Goal: Task Accomplishment & Management: Use online tool/utility

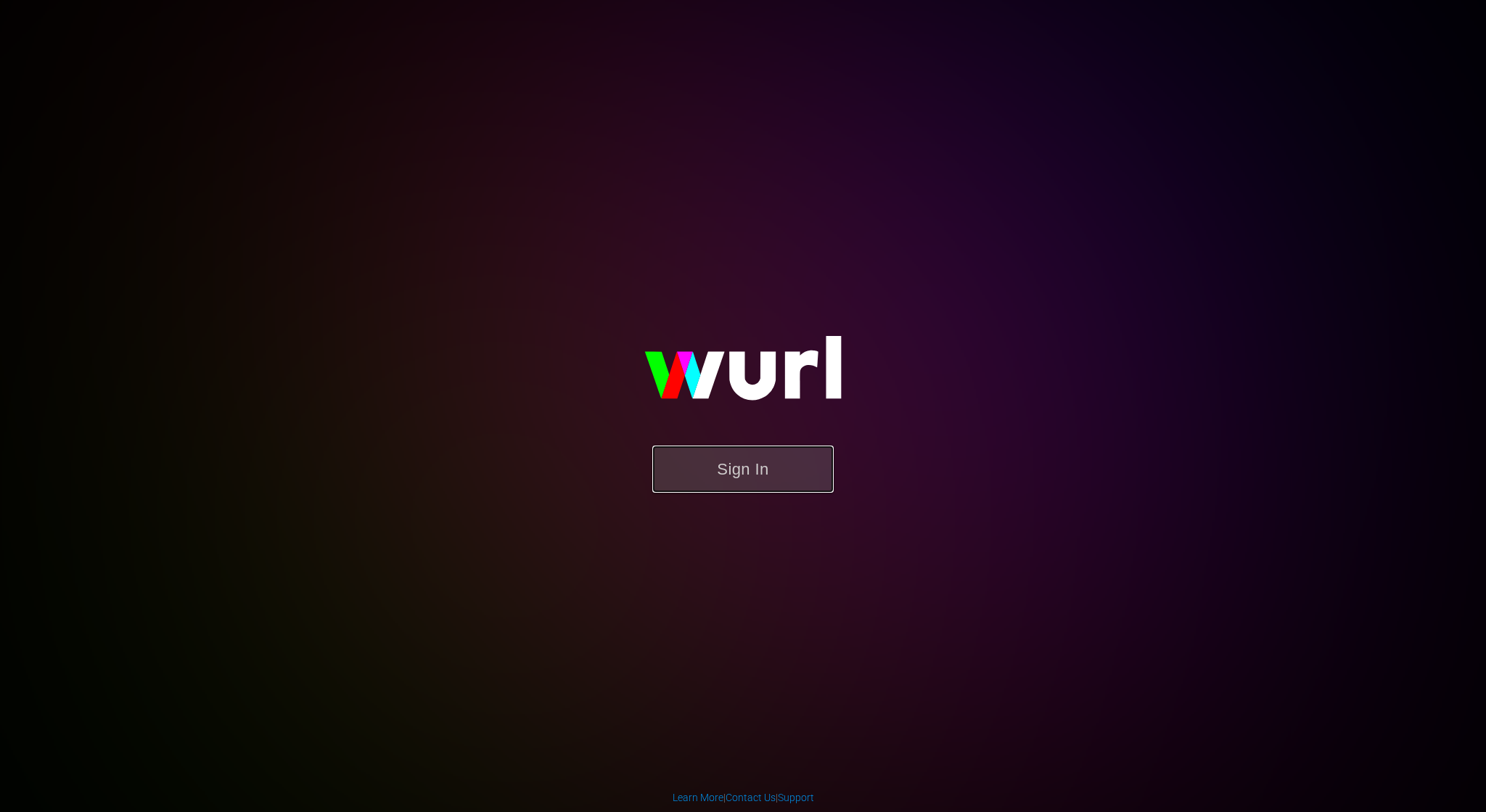
click at [791, 461] on button "Sign In" at bounding box center [743, 468] width 182 height 47
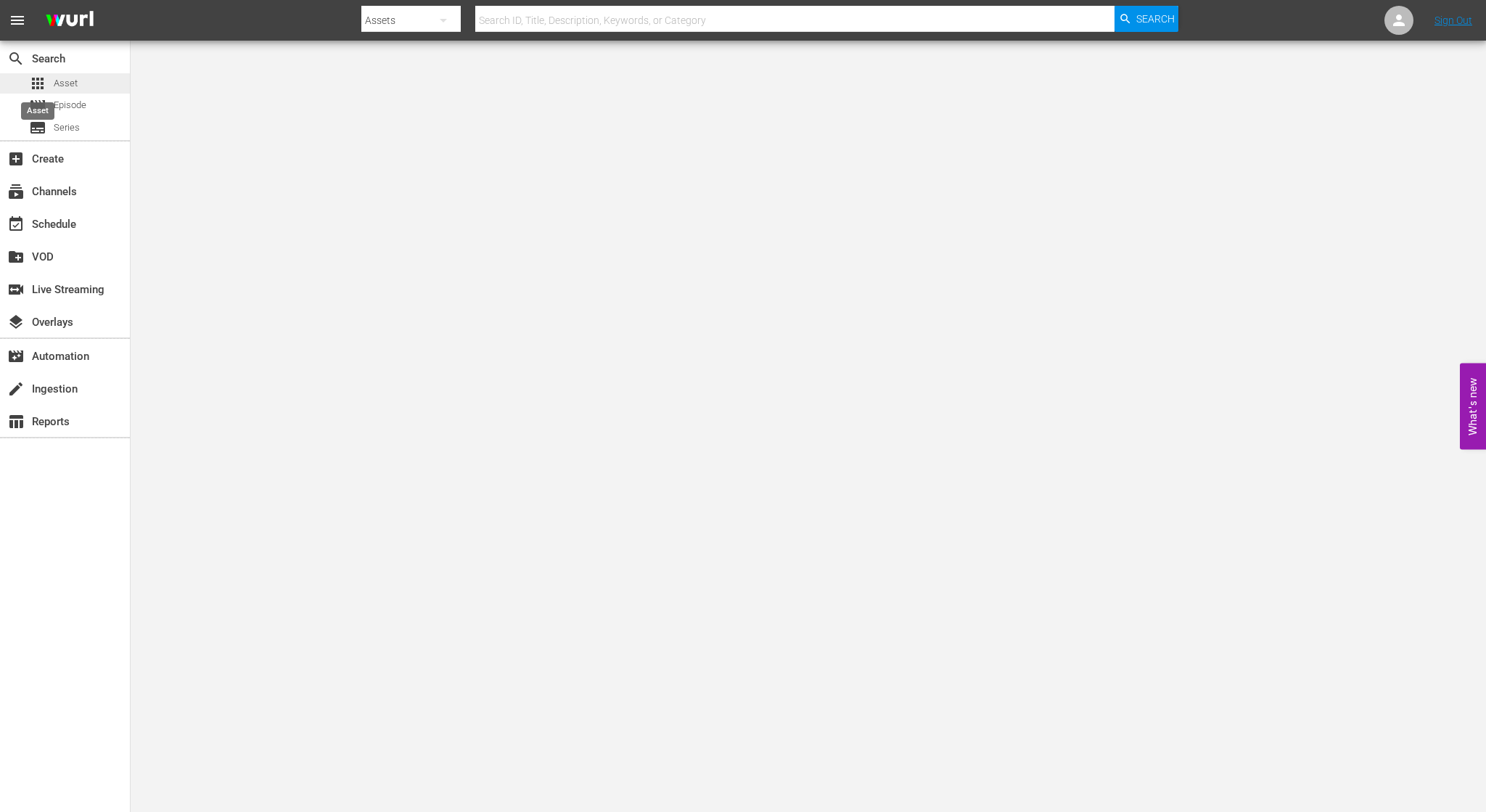
click at [41, 80] on span "apps" at bounding box center [37, 83] width 18 height 18
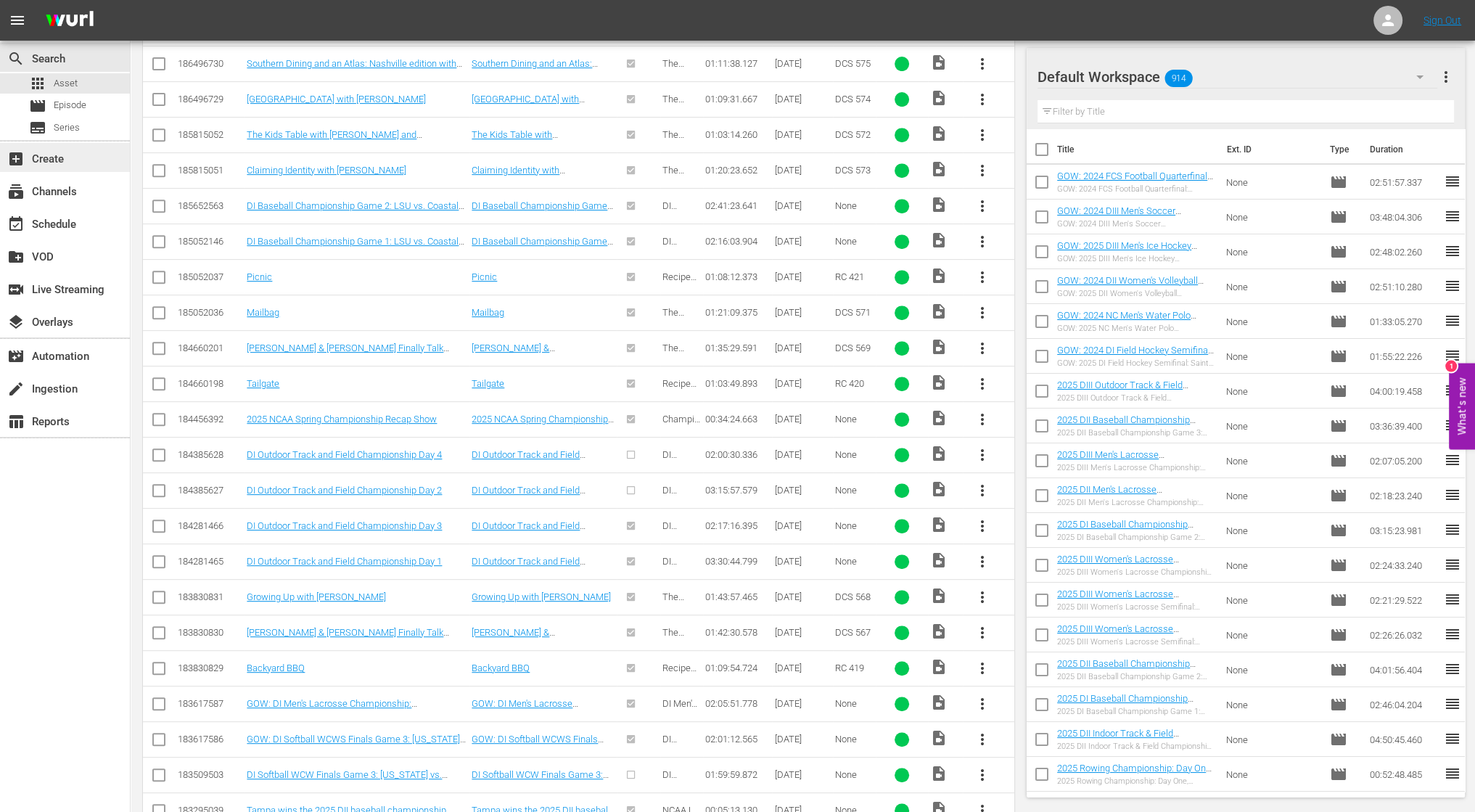
scroll to position [218, 0]
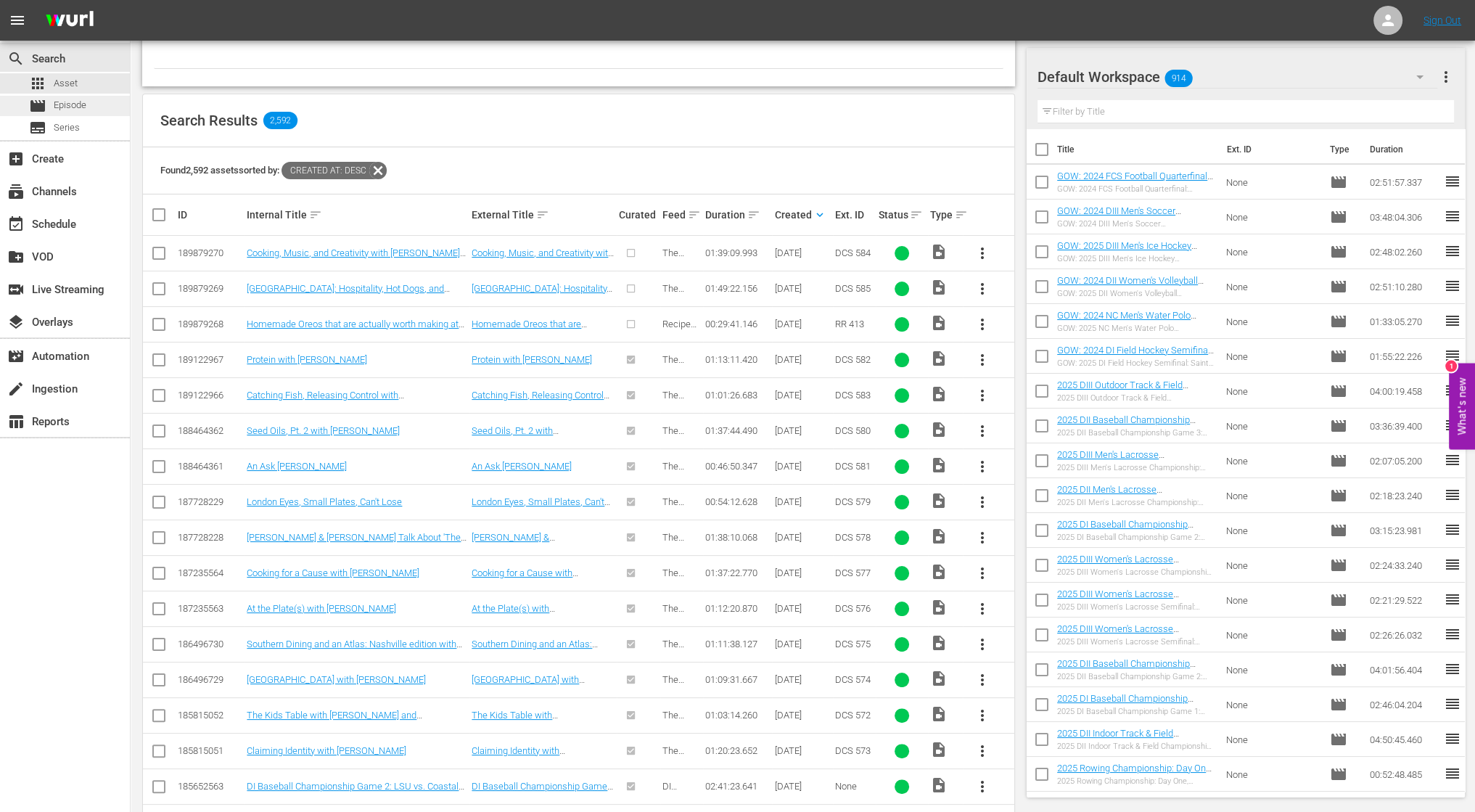
click at [56, 115] on div "movie Episode" at bounding box center [58, 106] width 58 height 20
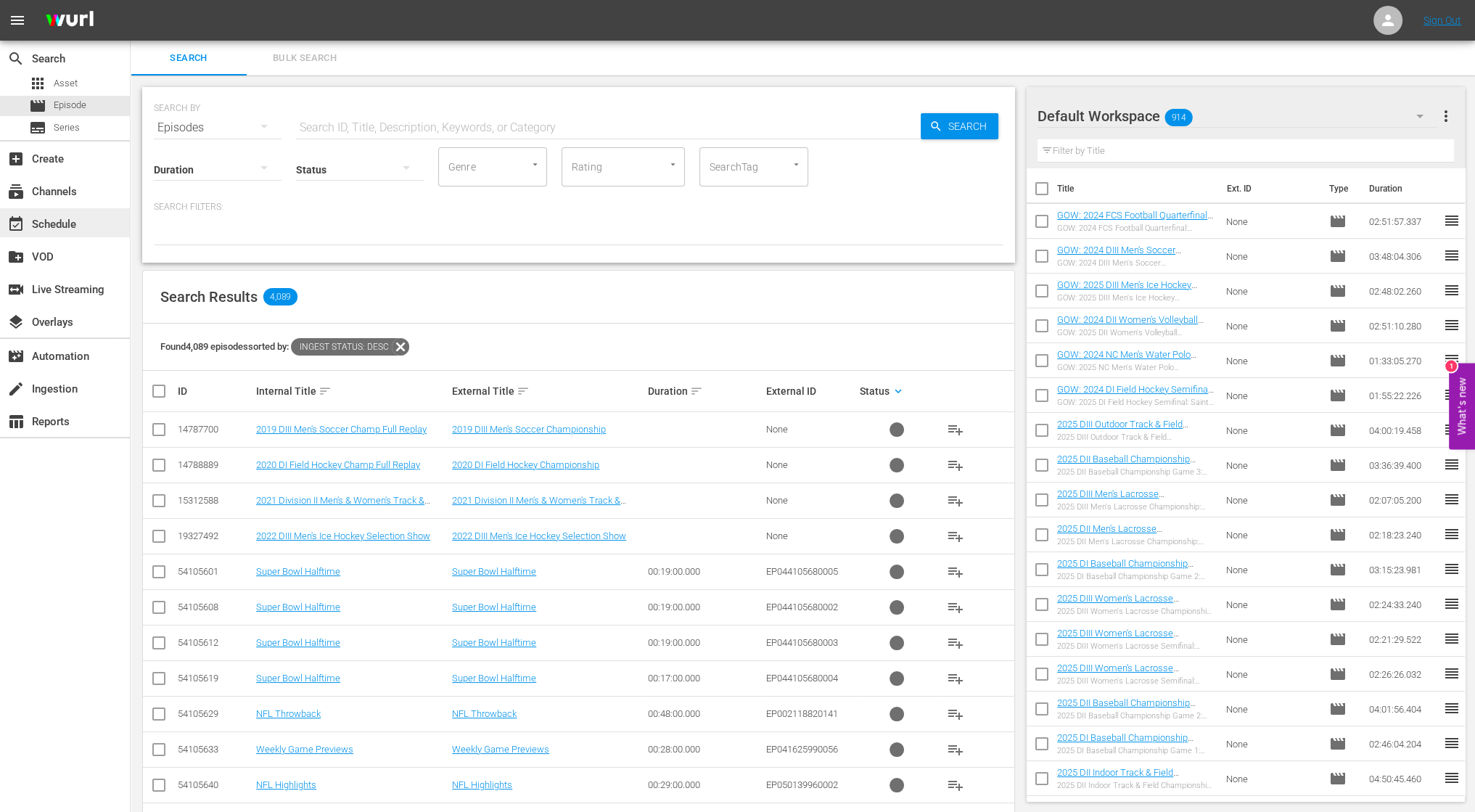
click at [60, 215] on div "event_available Schedule" at bounding box center [40, 222] width 81 height 13
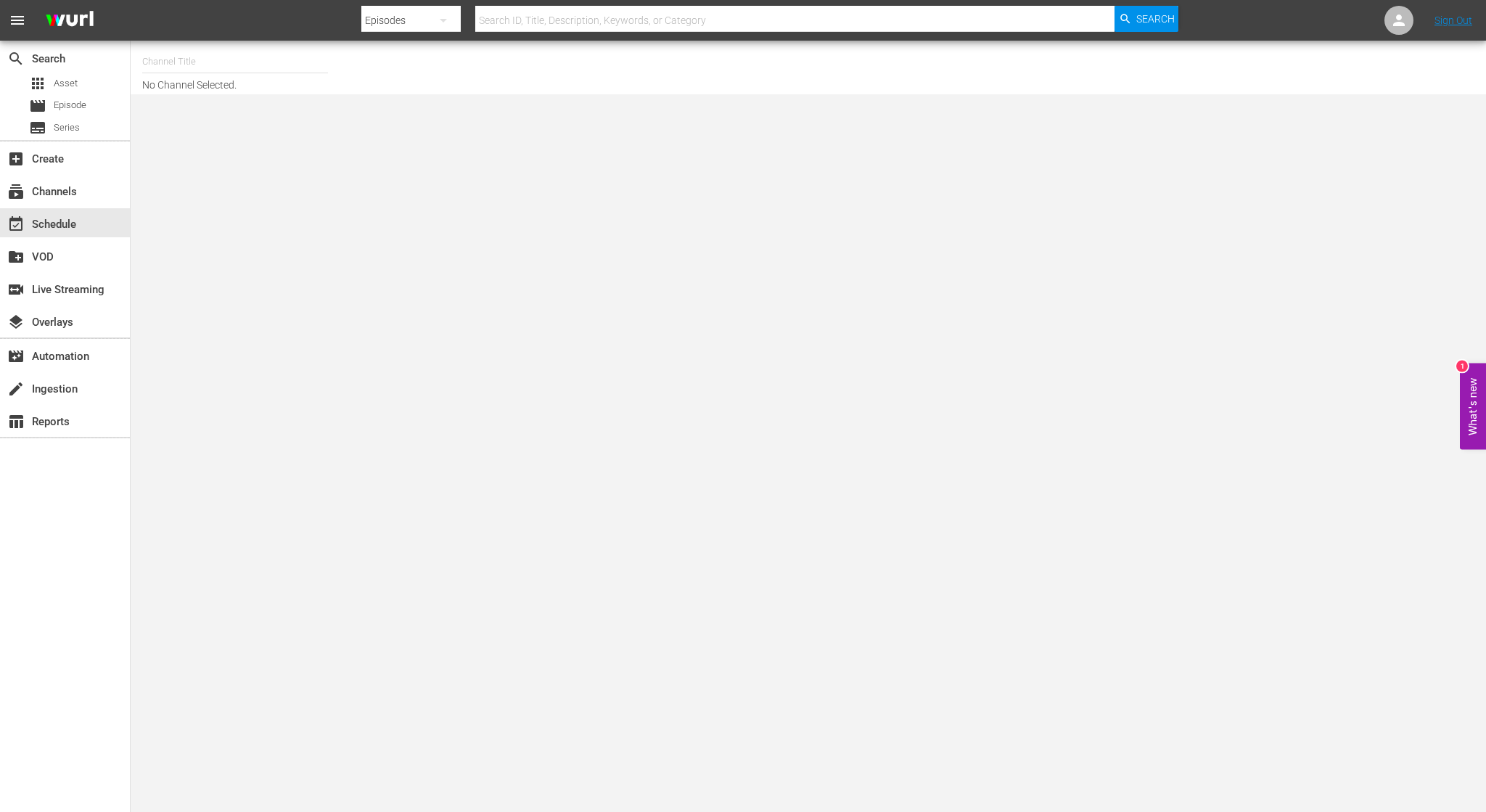
click at [208, 71] on input "text" at bounding box center [235, 61] width 185 height 34
click at [294, 103] on div "NCAA Channel (989 - lg_ncaachannel_1)" at bounding box center [342, 102] width 376 height 34
type input "NCAA Channel (989 - lg_ncaachannel_1)"
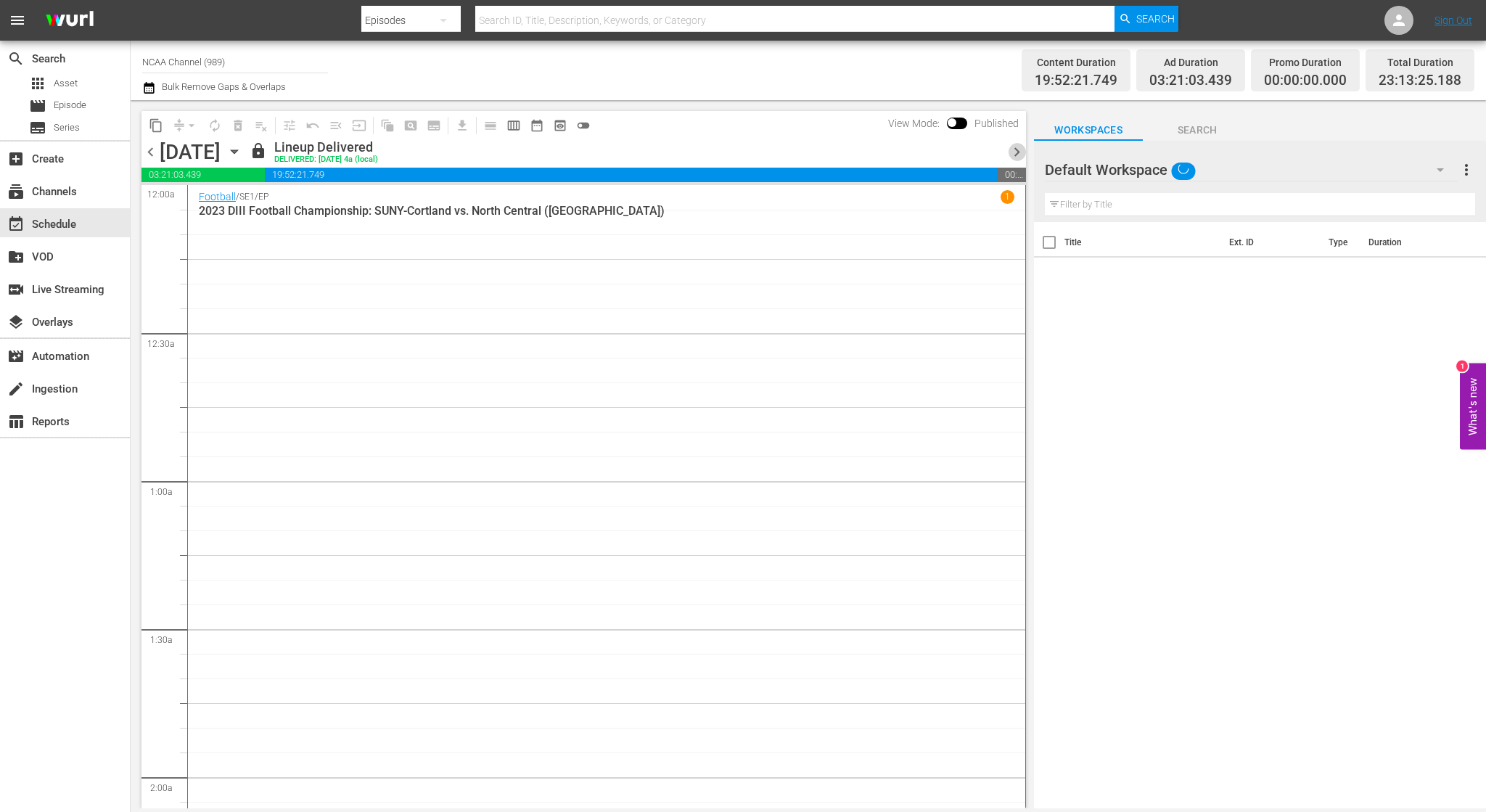
click at [1018, 153] on span "chevron_right" at bounding box center [1016, 151] width 18 height 18
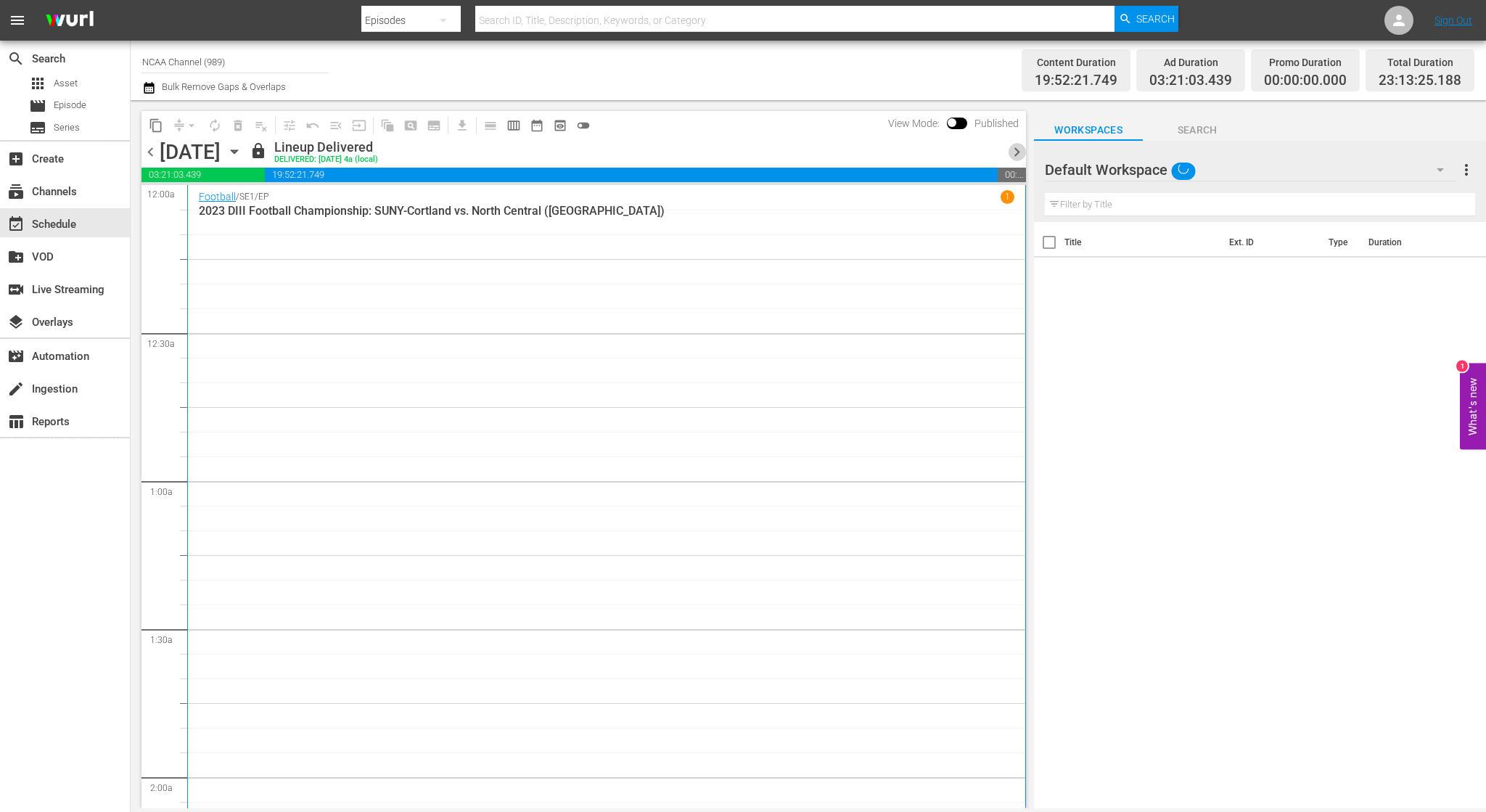
click at [1018, 153] on span "chevron_right" at bounding box center [1016, 151] width 18 height 18
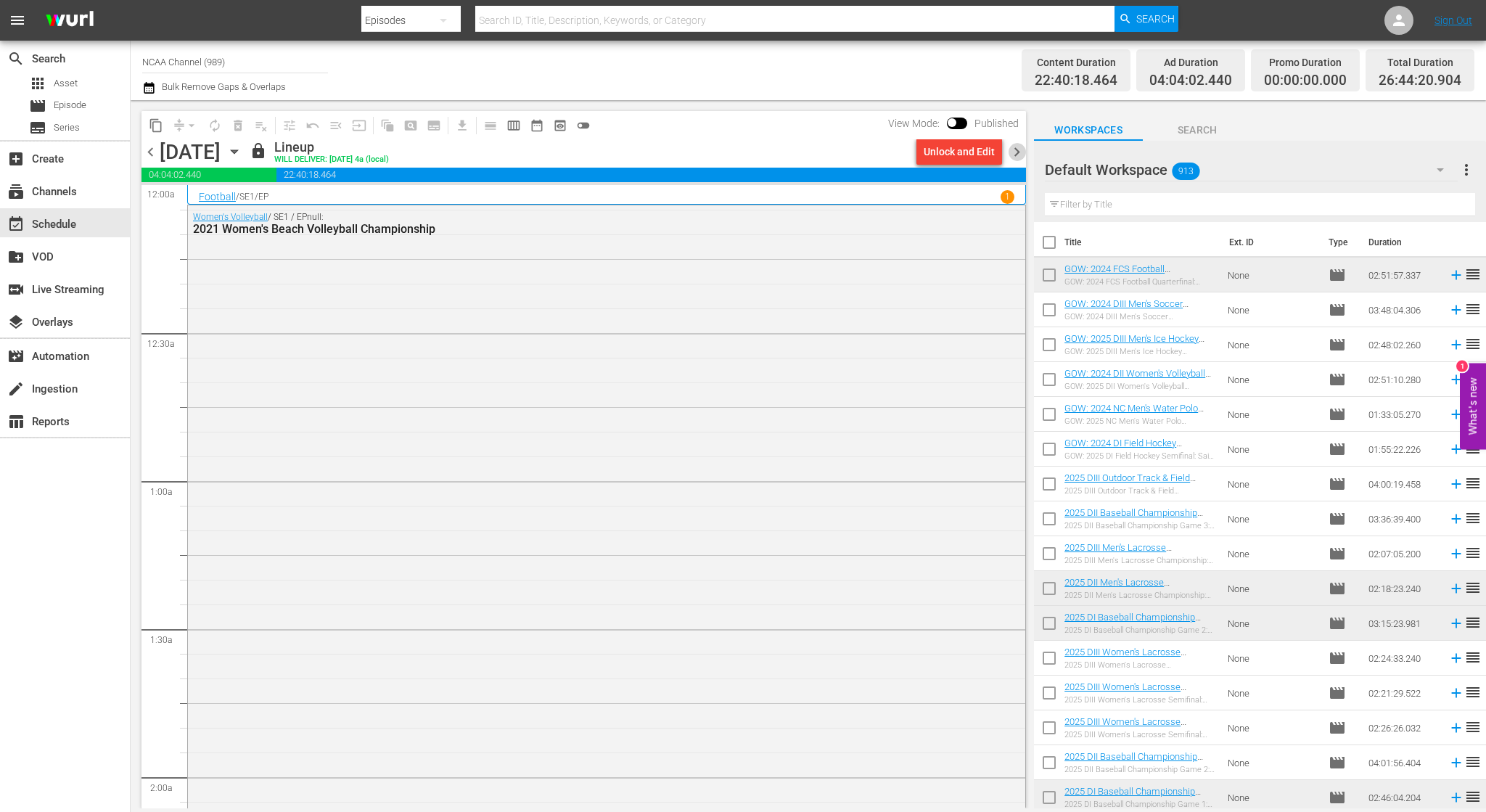
click at [1018, 153] on span "chevron_right" at bounding box center [1016, 151] width 18 height 18
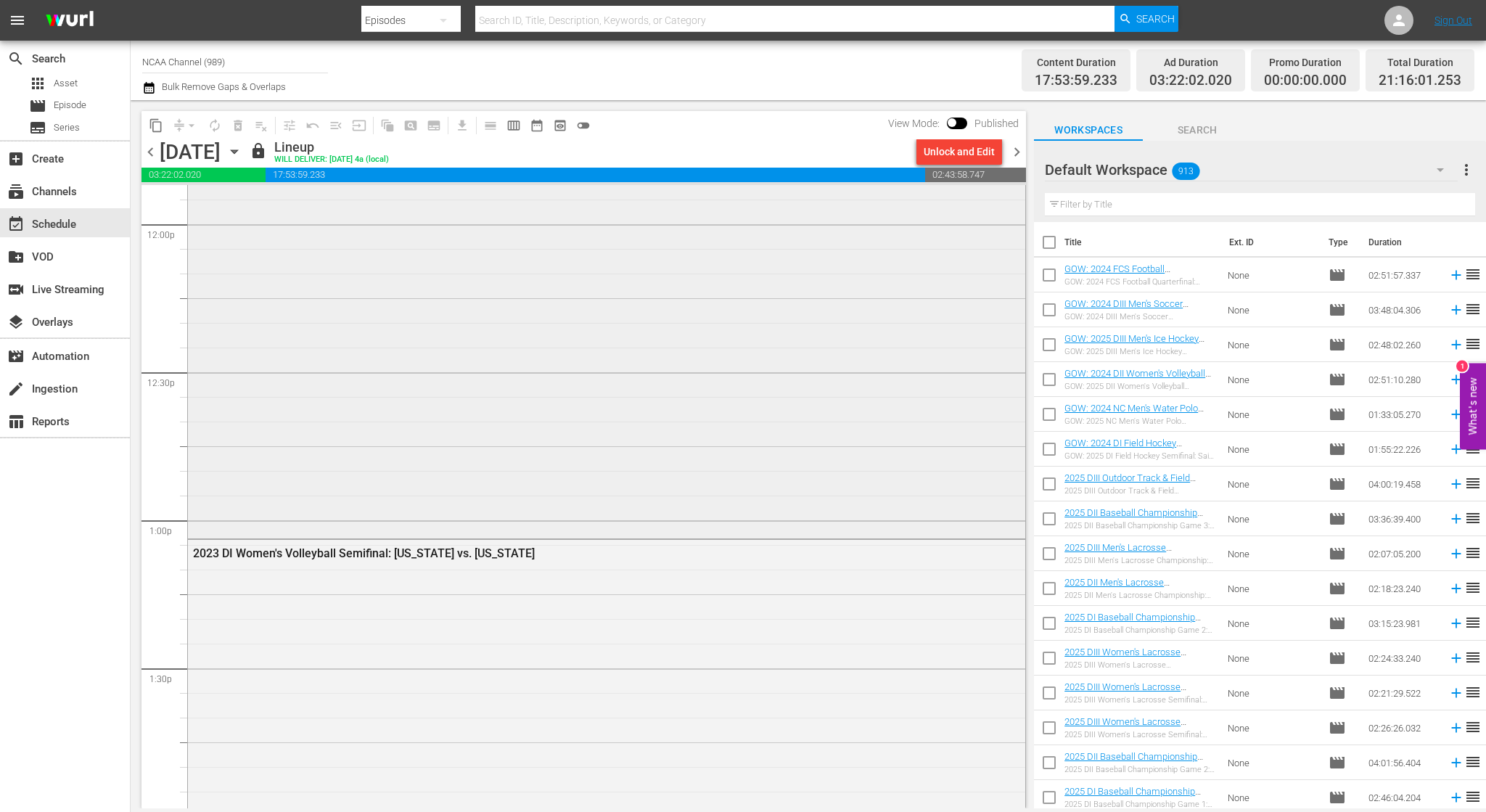
scroll to position [3700, 0]
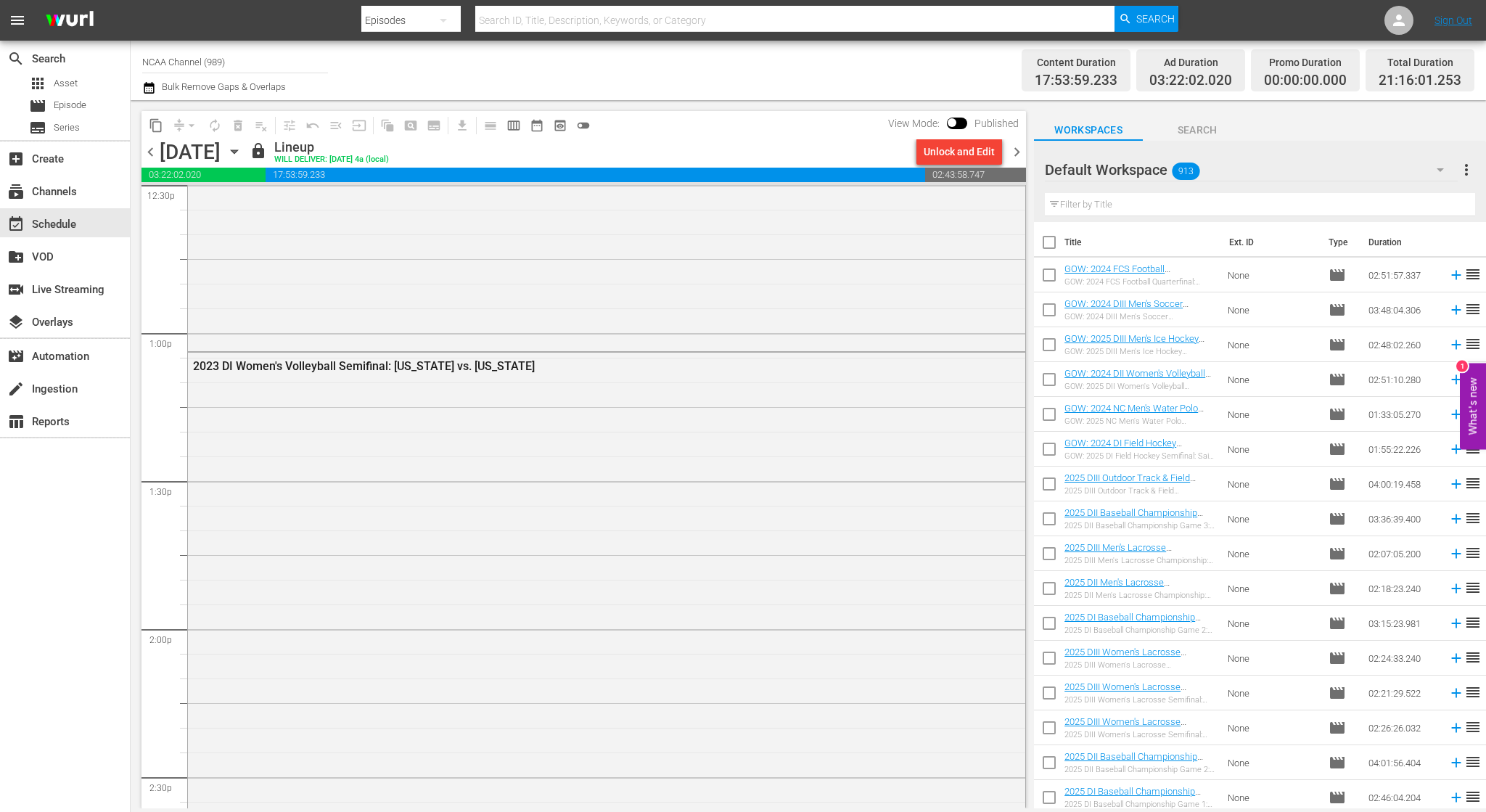
click at [1022, 150] on span "chevron_right" at bounding box center [1016, 151] width 18 height 18
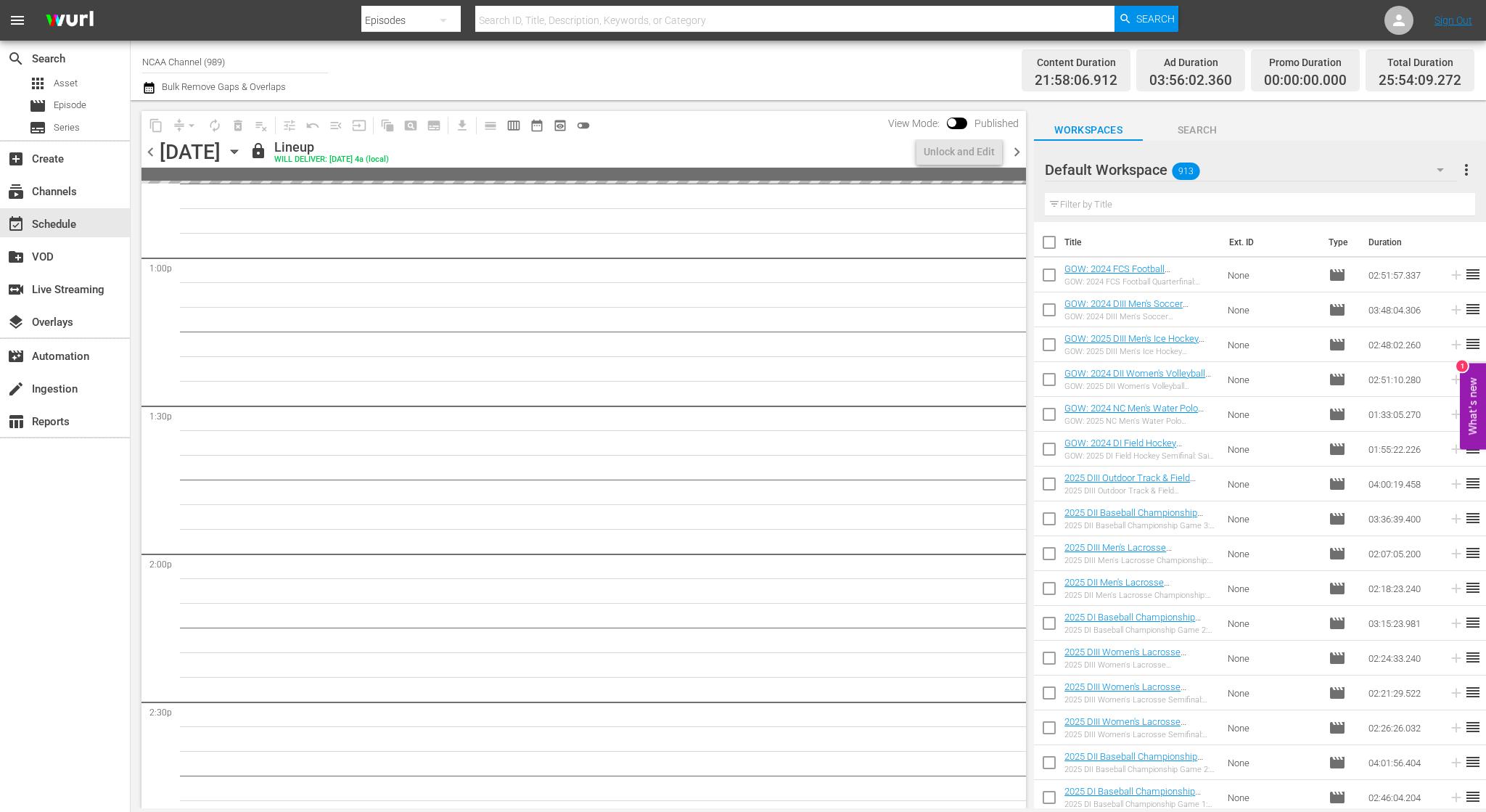
scroll to position [3650, 0]
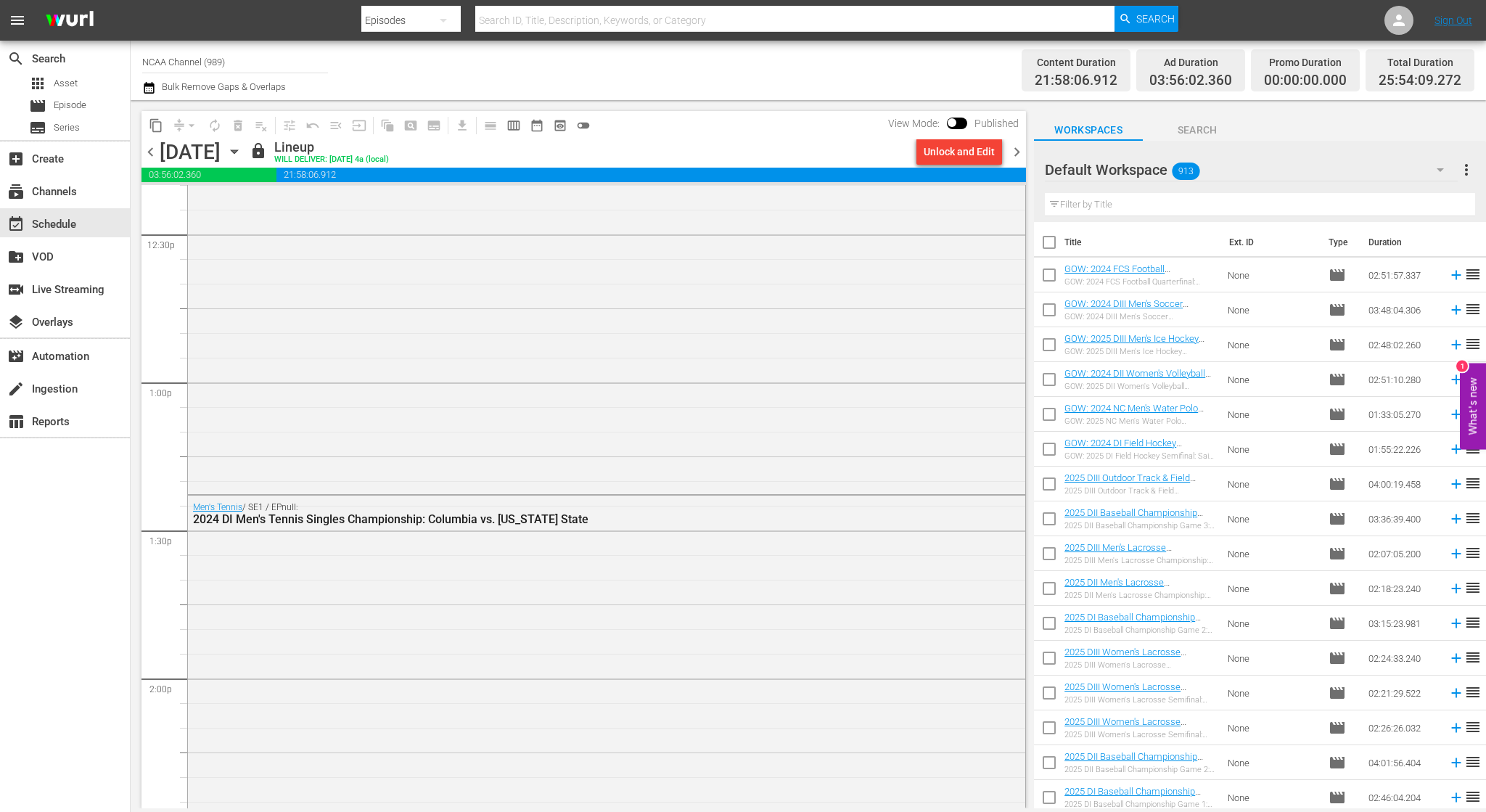
click at [1014, 158] on span "chevron_right" at bounding box center [1016, 151] width 18 height 18
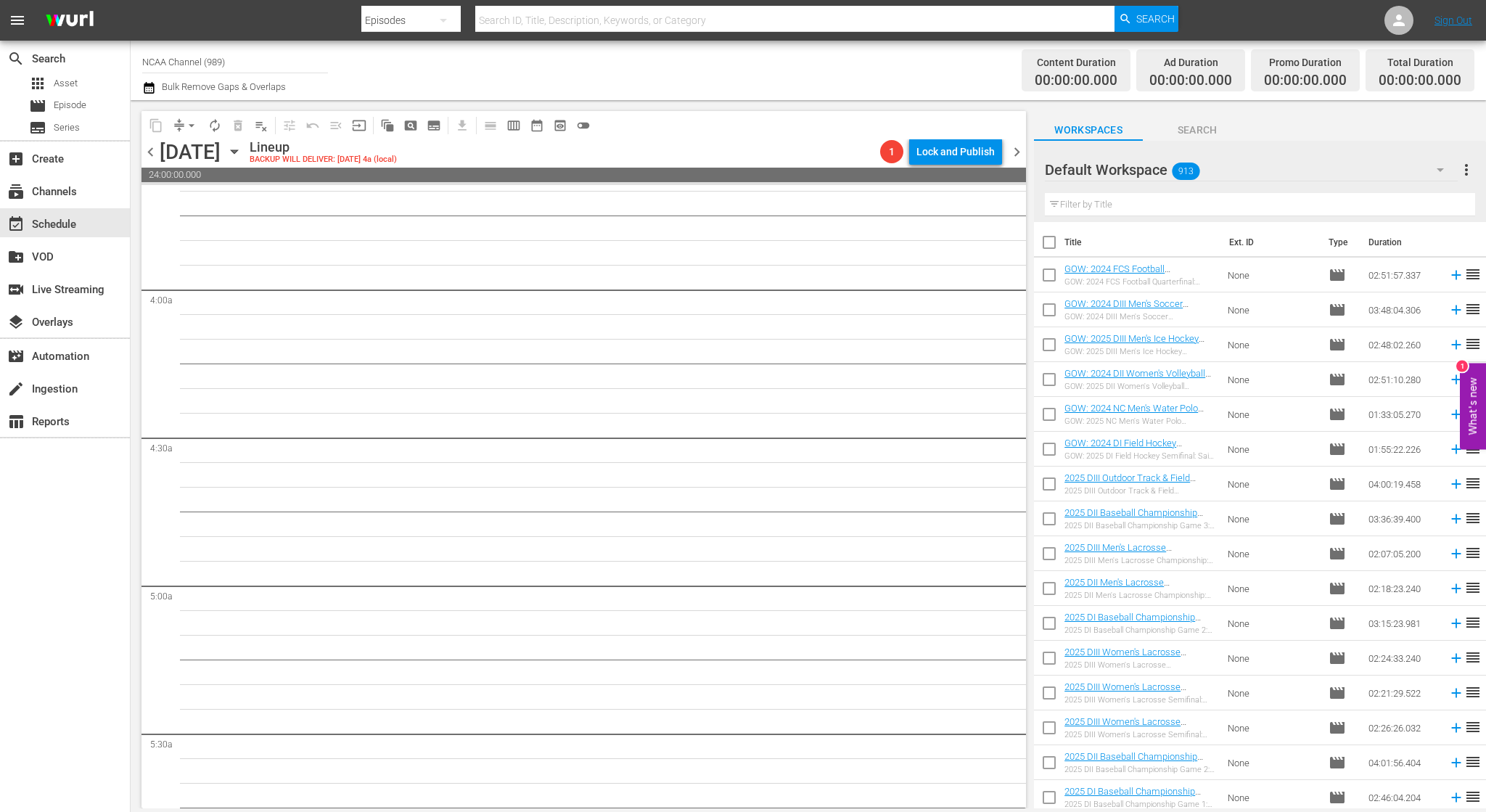
scroll to position [993, 0]
